Goal: Check status: Check status

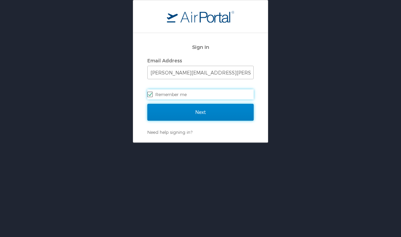
click at [201, 116] on input "Next" at bounding box center [200, 112] width 106 height 17
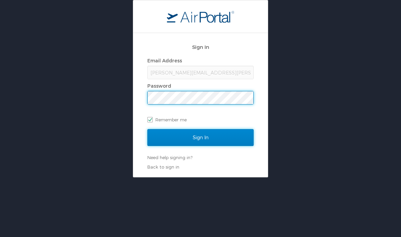
click at [201, 140] on input "Sign In" at bounding box center [200, 137] width 106 height 17
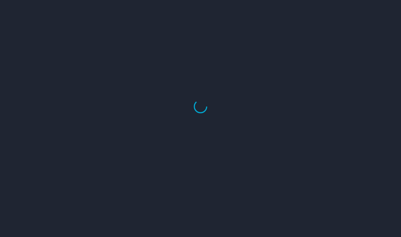
select select "US"
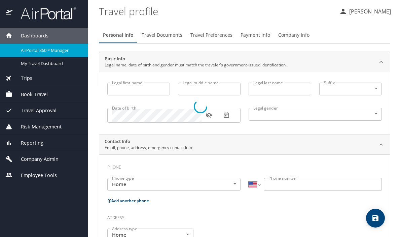
type input "Jennifer"
type input "Patricia Jessie"
type input "Cook"
type input "Undisclosed"
type input "Patricia"
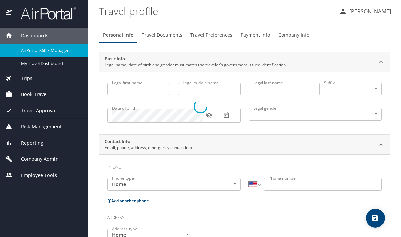
type input "Cook"
type input "(425) 890-1927"
type input "patricia.cook@outlook.com"
select select "US"
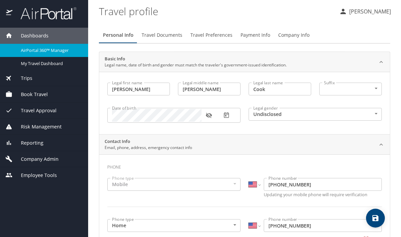
click at [50, 51] on span "AirPortal 360™ Manager" at bounding box center [50, 50] width 59 height 6
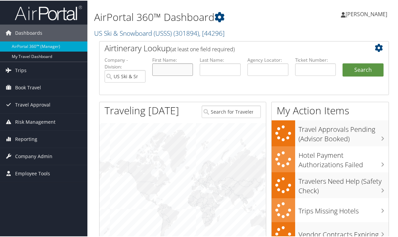
click at [172, 73] on input "text" at bounding box center [172, 69] width 41 height 12
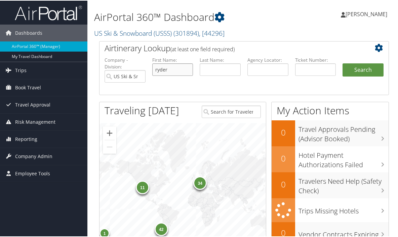
type input "ryder"
click at [343, 63] on button "Search" at bounding box center [363, 69] width 41 height 13
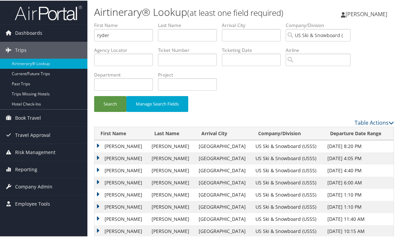
click at [99, 169] on td "[PERSON_NAME]" at bounding box center [122, 170] width 54 height 12
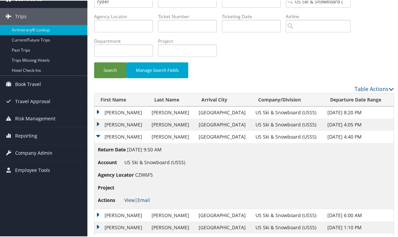
scroll to position [83, 0]
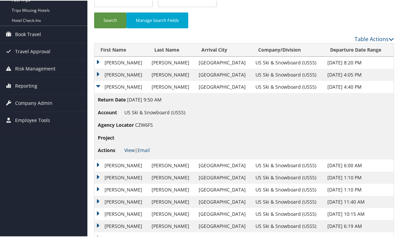
click at [130, 149] on link "View" at bounding box center [129, 149] width 10 height 6
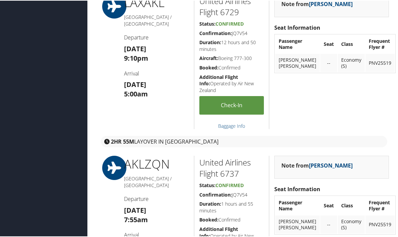
scroll to position [382, 0]
